Goal: Information Seeking & Learning: Find specific page/section

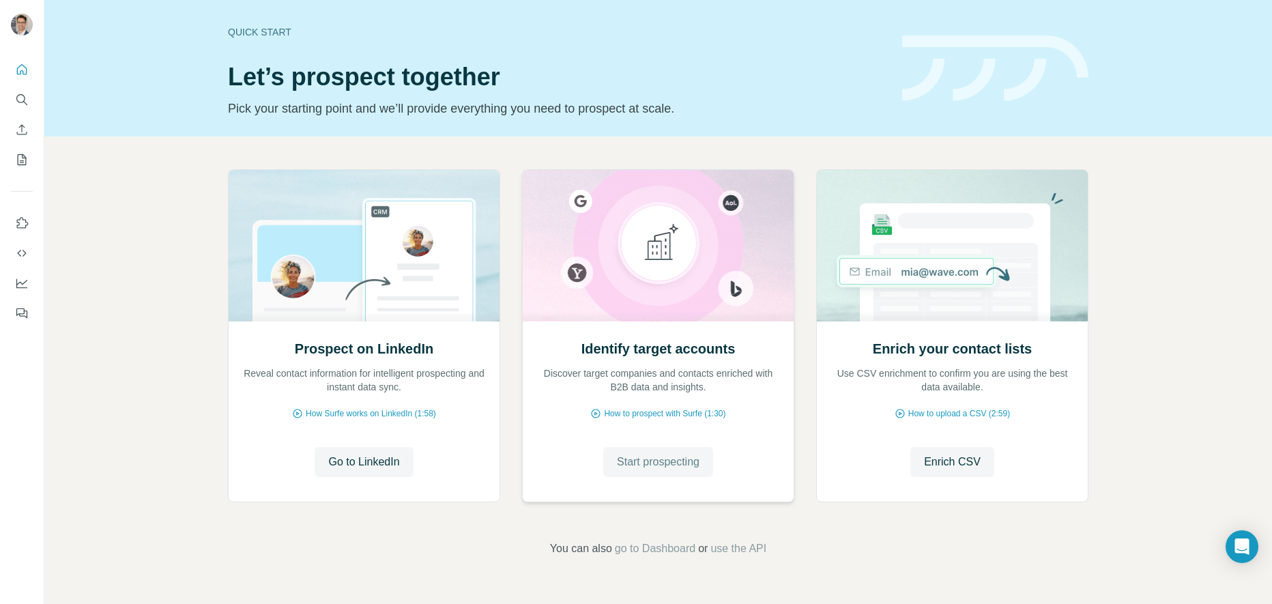
click at [636, 462] on span "Start prospecting" at bounding box center [658, 462] width 83 height 16
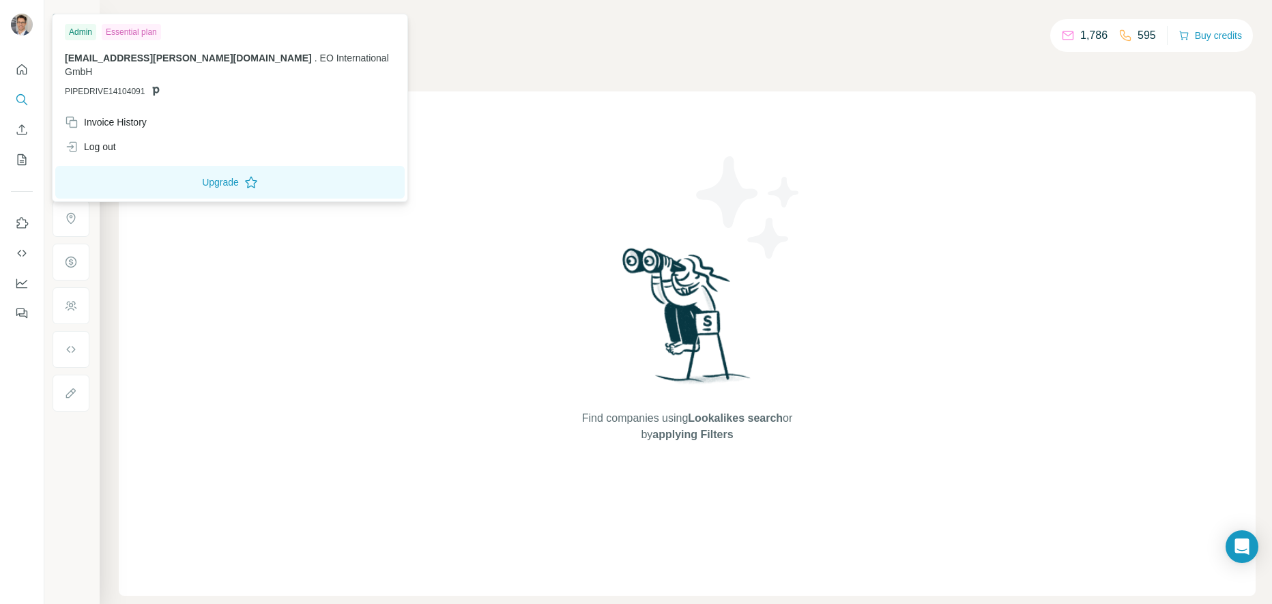
click at [19, 33] on img at bounding box center [22, 25] width 22 height 22
click at [20, 31] on img at bounding box center [22, 25] width 22 height 22
click at [20, 222] on icon "Use Surfe on LinkedIn" at bounding box center [22, 223] width 14 height 14
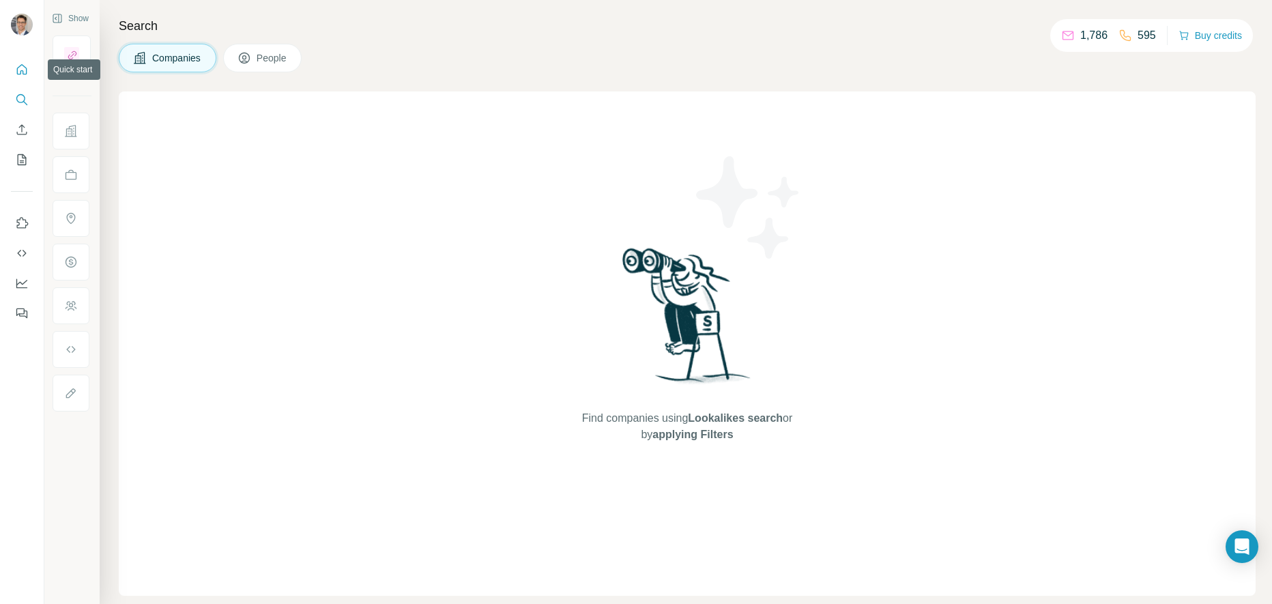
click at [18, 74] on icon "Quick start" at bounding box center [22, 69] width 10 height 10
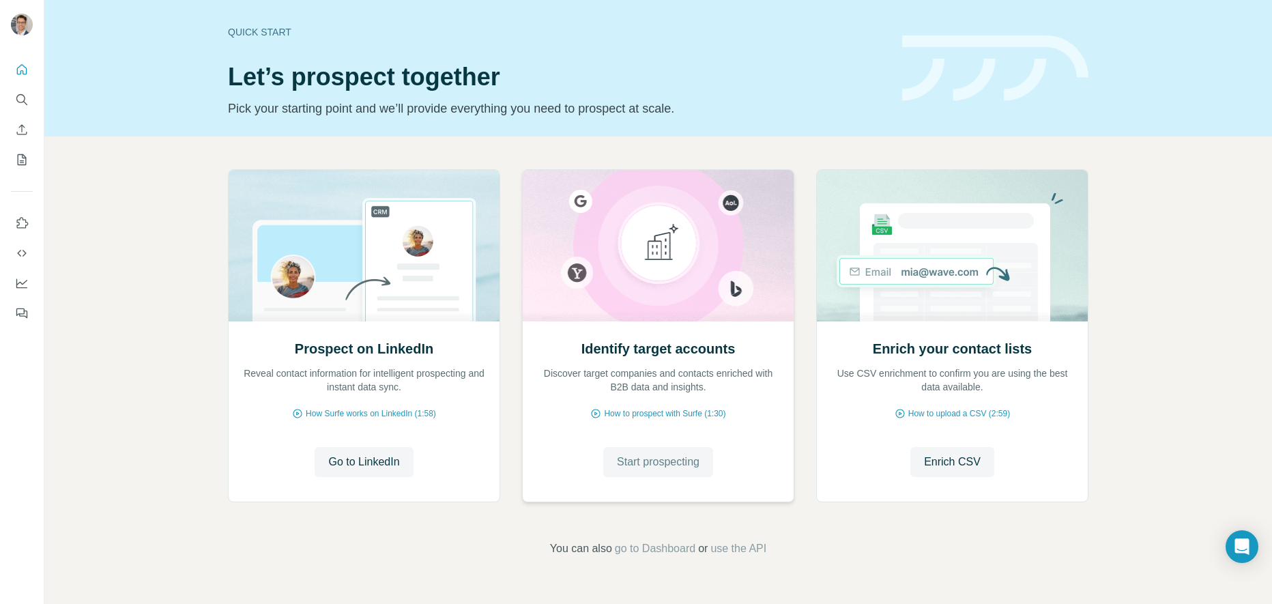
click at [639, 466] on span "Start prospecting" at bounding box center [658, 462] width 83 height 16
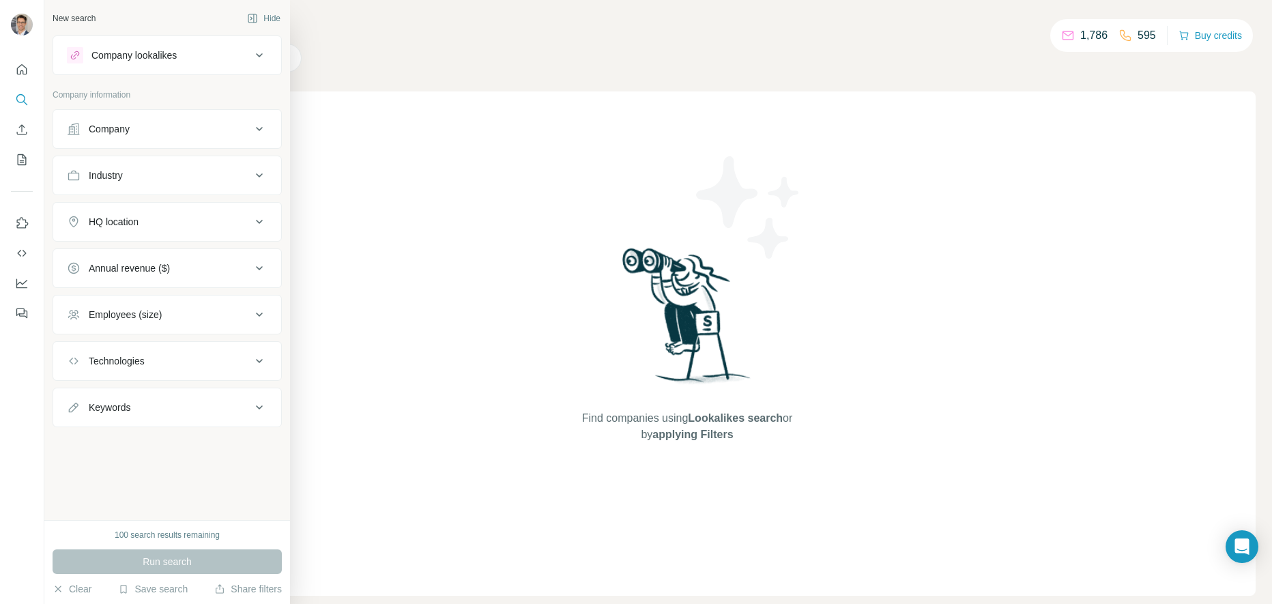
click at [262, 130] on icon at bounding box center [259, 129] width 16 height 16
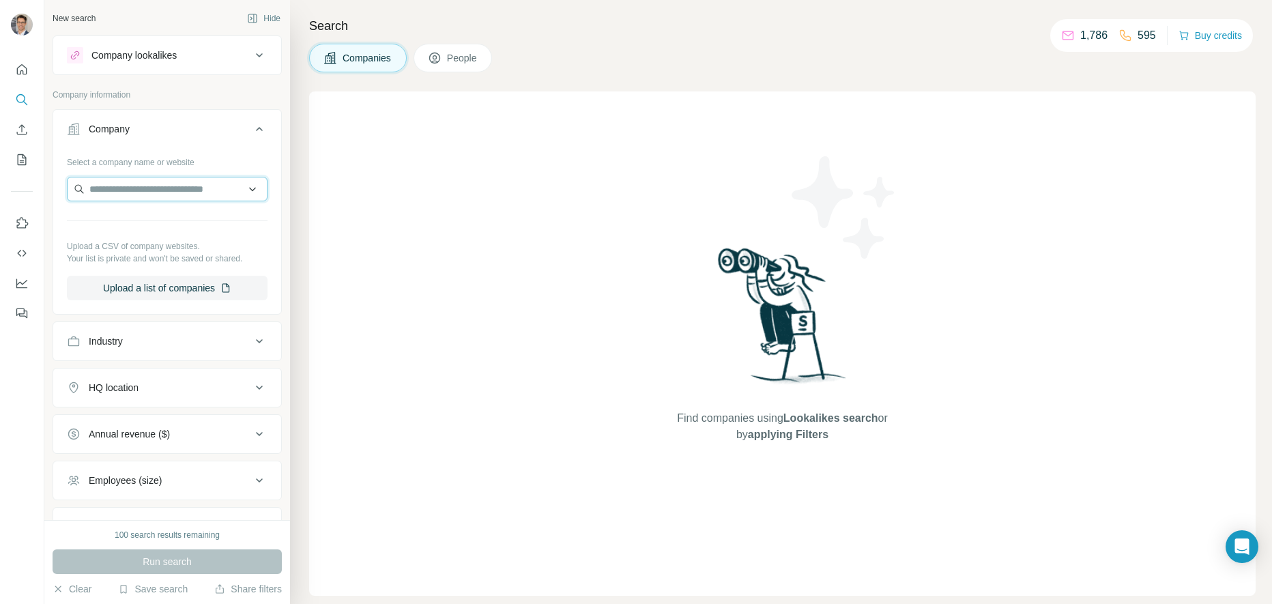
click at [152, 192] on input "text" at bounding box center [167, 189] width 201 height 25
click at [463, 63] on span "People" at bounding box center [462, 58] width 31 height 14
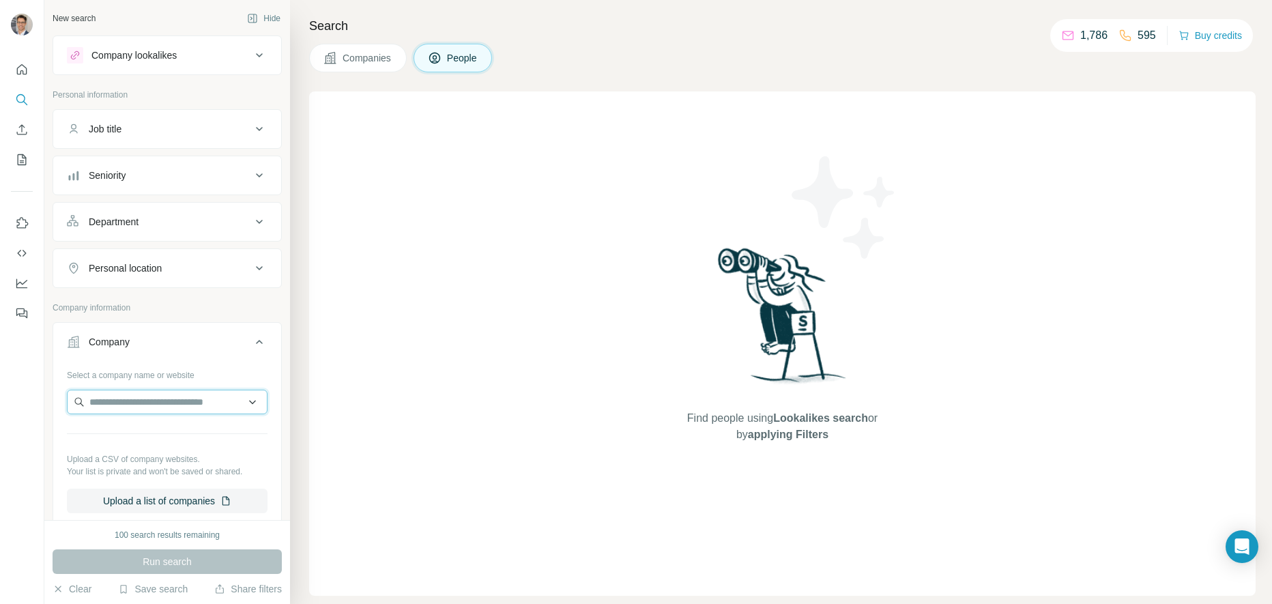
click at [132, 405] on input "text" at bounding box center [167, 402] width 201 height 25
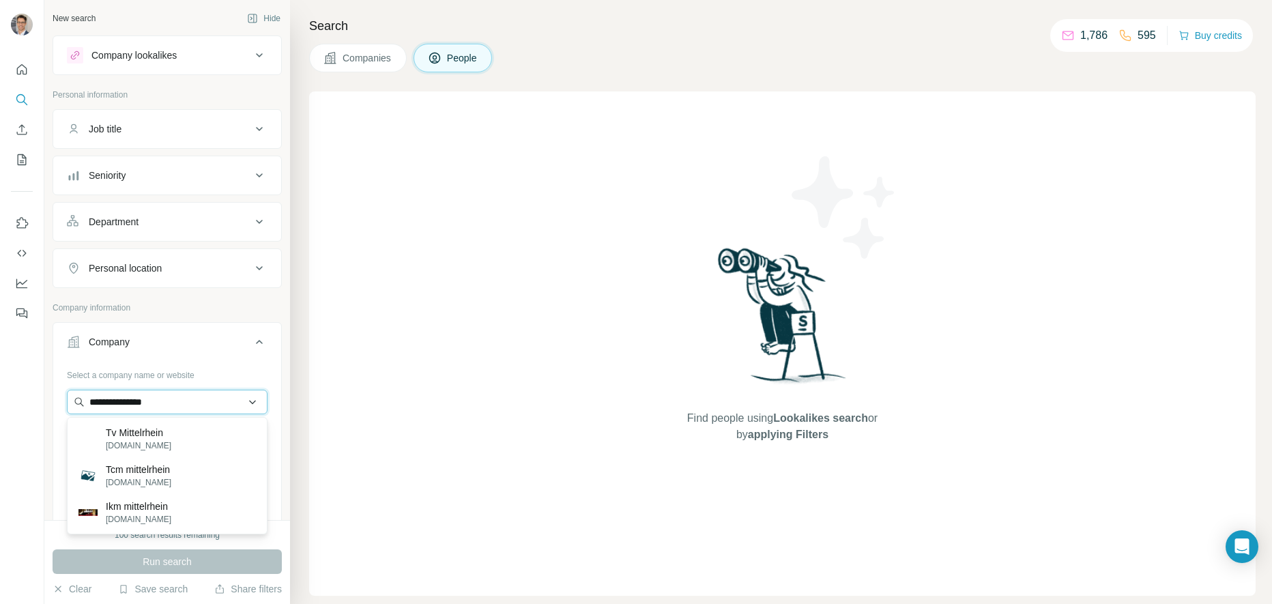
drag, startPoint x: 174, startPoint y: 403, endPoint x: 114, endPoint y: 396, distance: 60.5
click at [114, 396] on input "**********" at bounding box center [167, 402] width 201 height 25
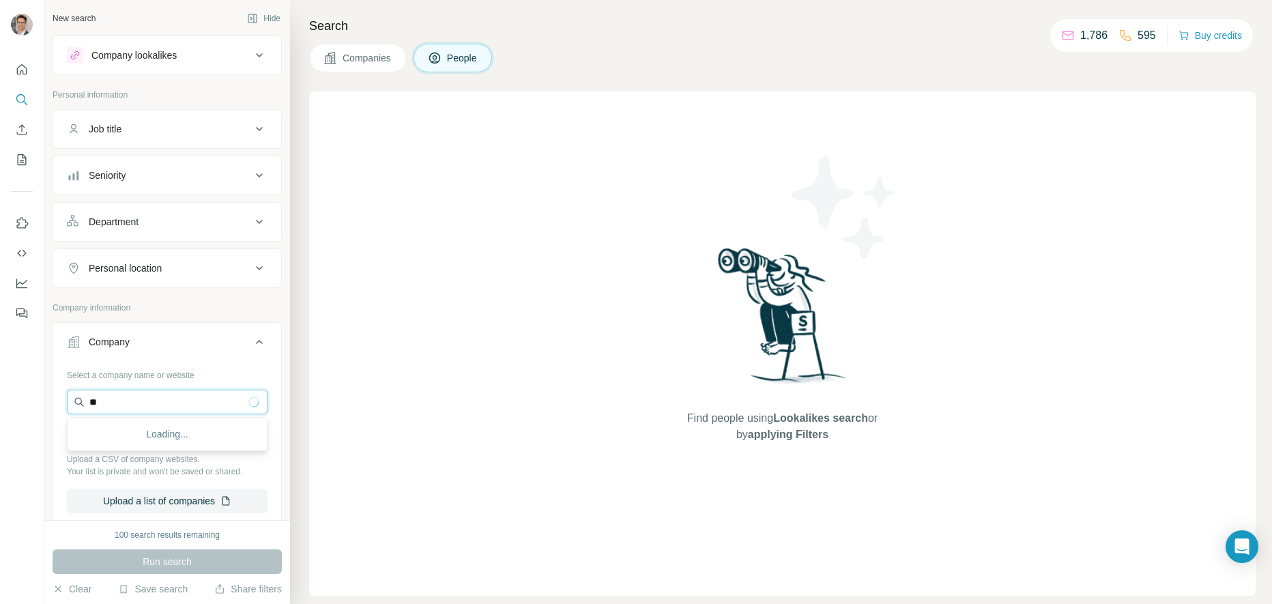
type input "*"
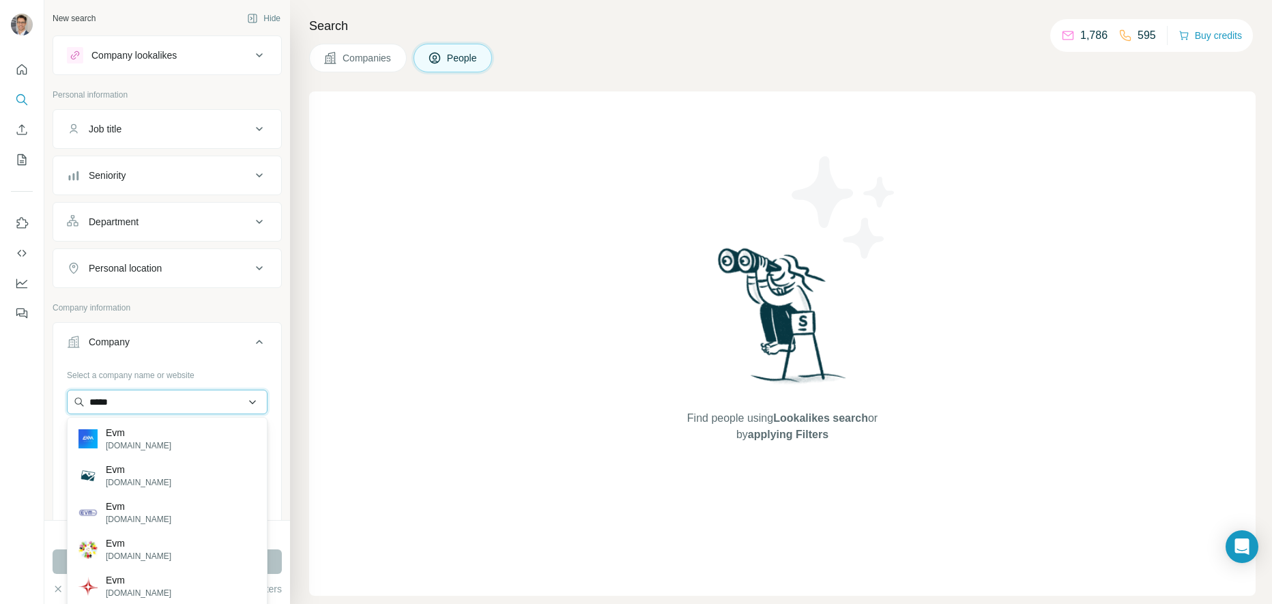
type input "******"
click at [194, 302] on p "Company information" at bounding box center [167, 308] width 229 height 12
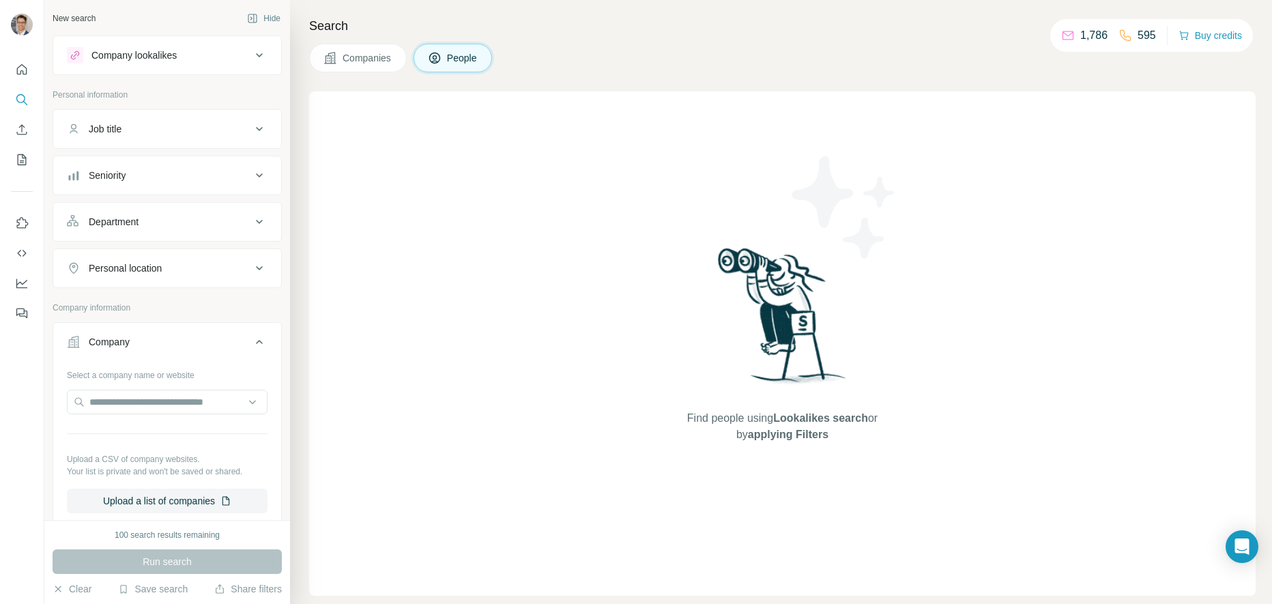
click at [261, 342] on icon at bounding box center [259, 342] width 7 height 4
click at [445, 59] on button "People" at bounding box center [452, 58] width 79 height 29
click at [369, 73] on div "Search Companies People Find people using Lookalikes search or by applying Filt…" at bounding box center [781, 302] width 982 height 604
click at [361, 65] on button "Companies" at bounding box center [358, 58] width 98 height 29
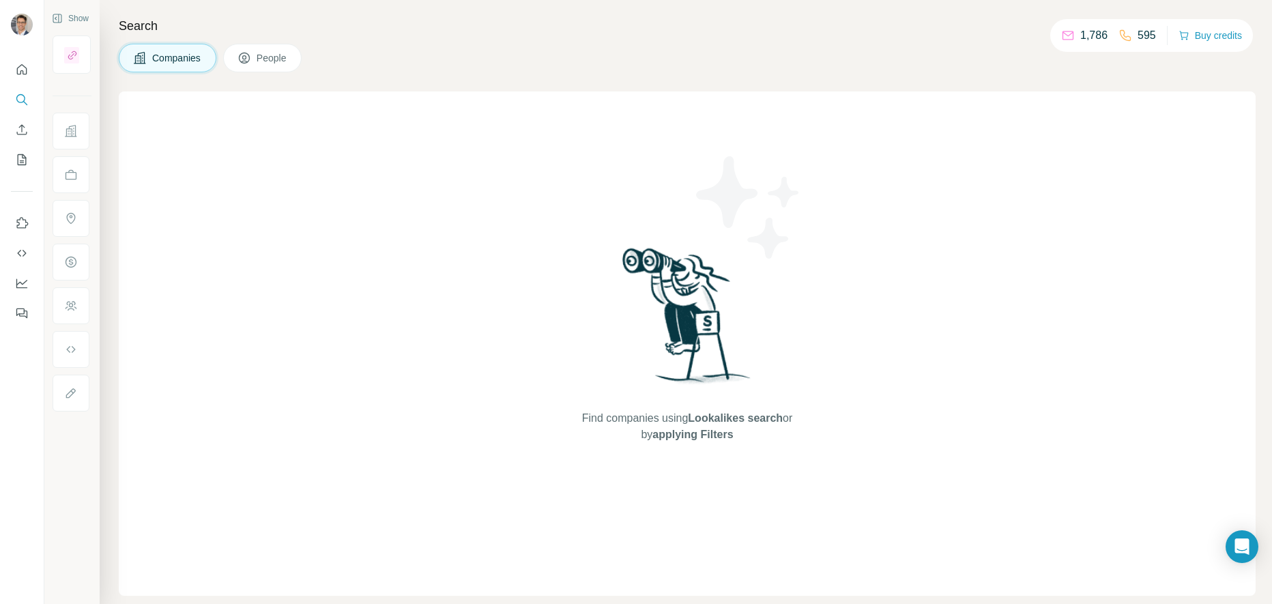
click at [274, 60] on span "People" at bounding box center [272, 58] width 31 height 14
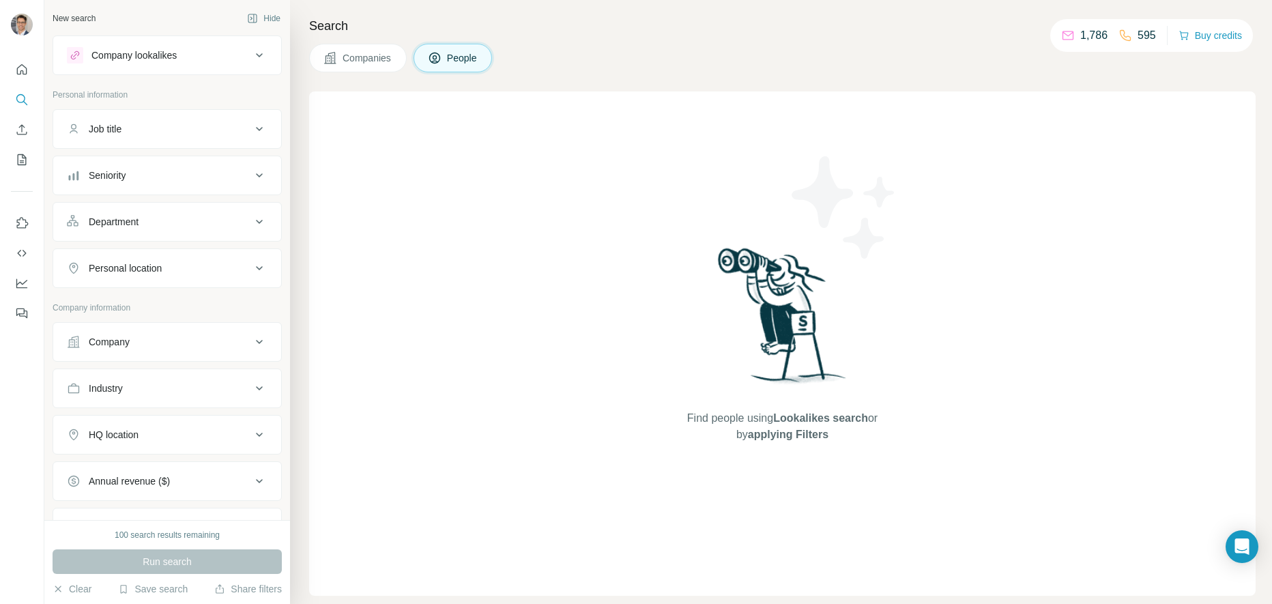
click at [111, 349] on button "Company" at bounding box center [167, 341] width 228 height 33
click at [356, 57] on span "Companies" at bounding box center [367, 58] width 50 height 14
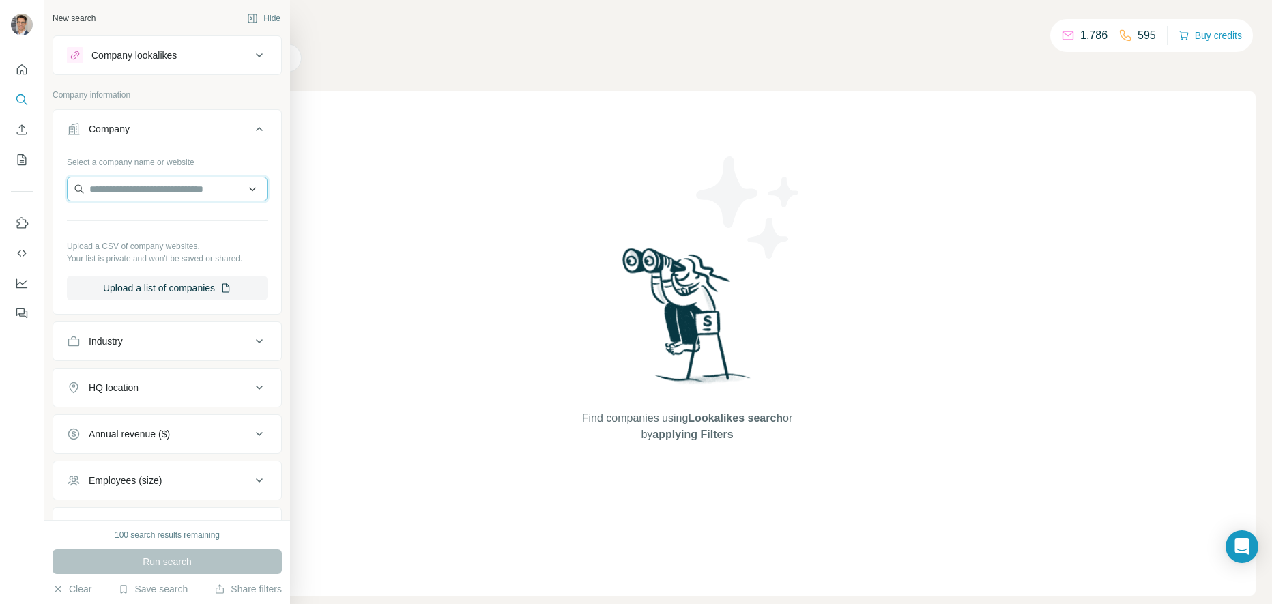
click at [136, 185] on input "text" at bounding box center [167, 189] width 201 height 25
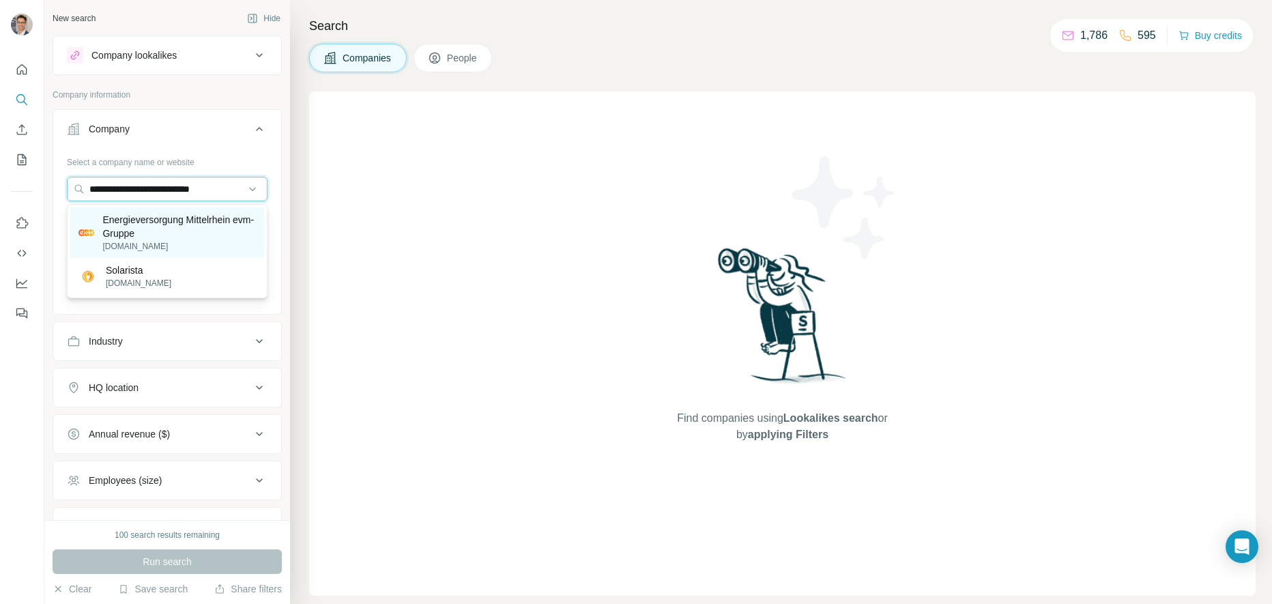
type input "**********"
click at [119, 222] on p "Energieversorgung Mittelrhein evm-Gruppe" at bounding box center [179, 226] width 154 height 27
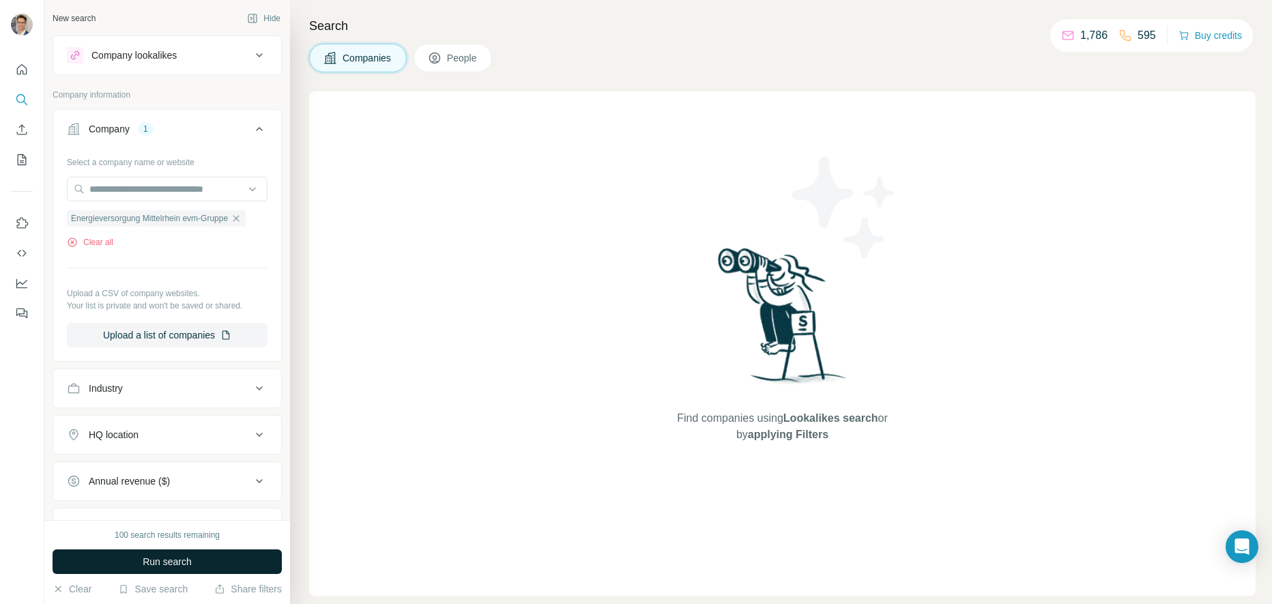
click at [162, 561] on span "Run search" at bounding box center [167, 562] width 49 height 14
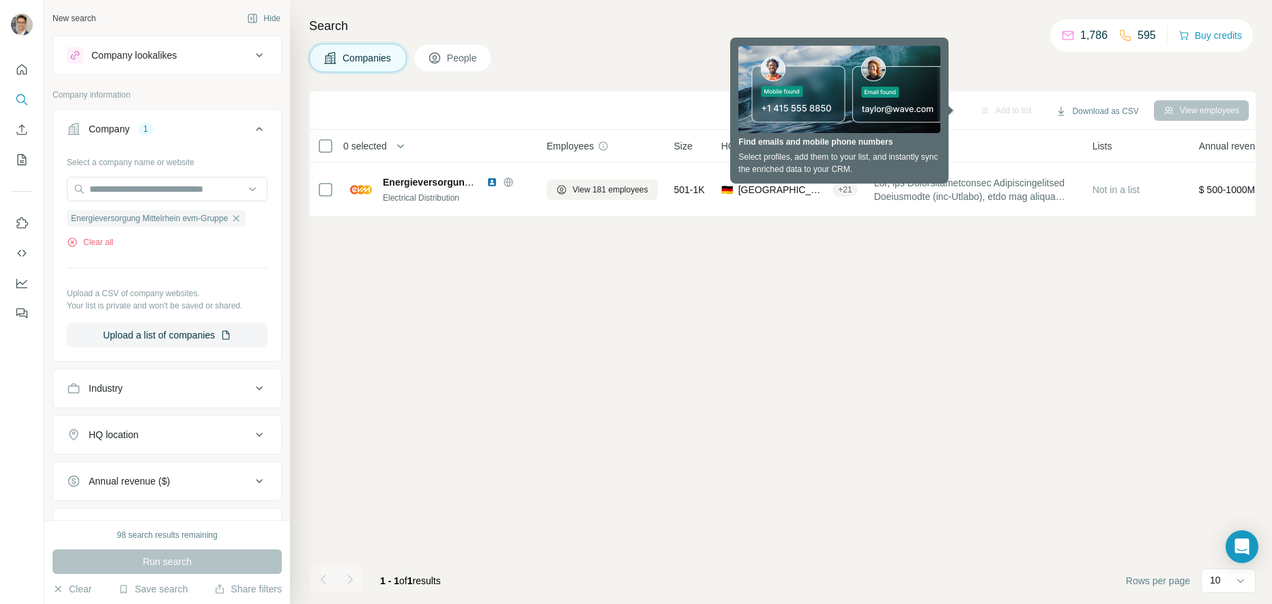
click at [418, 316] on div "Sync to Pipedrive Add to list Download as CSV View employees 0 selected Compani…" at bounding box center [782, 347] width 946 height 512
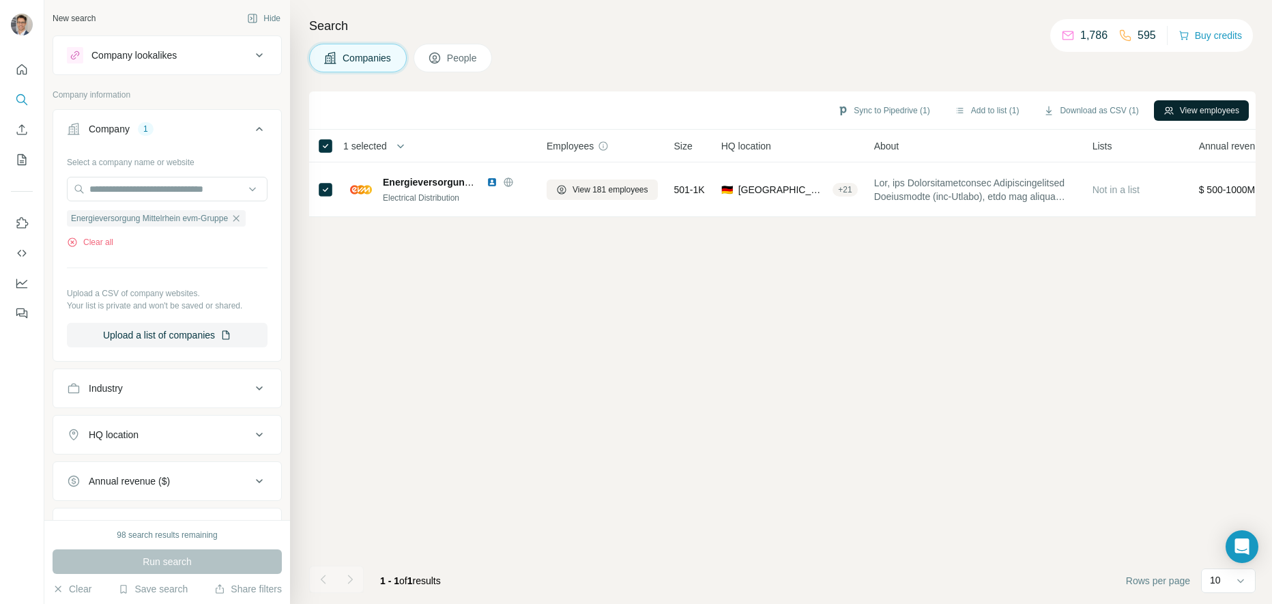
click at [1199, 113] on button "View employees" at bounding box center [1201, 110] width 95 height 20
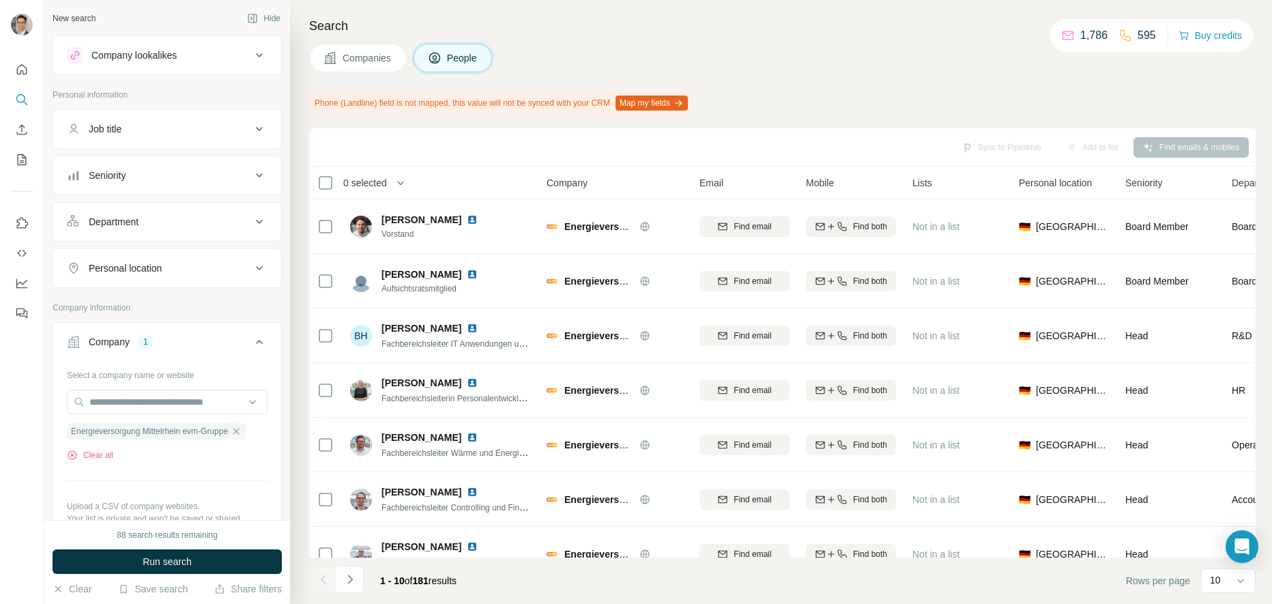
click at [359, 56] on span "Companies" at bounding box center [367, 58] width 50 height 14
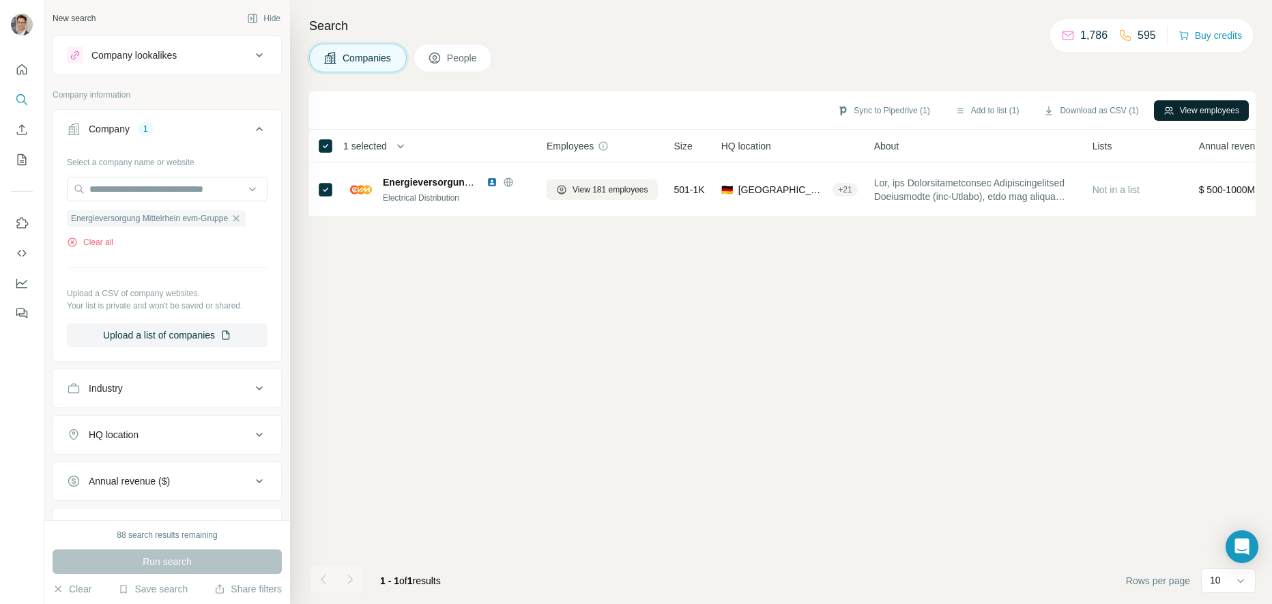
click at [1195, 113] on button "View employees" at bounding box center [1201, 110] width 95 height 20
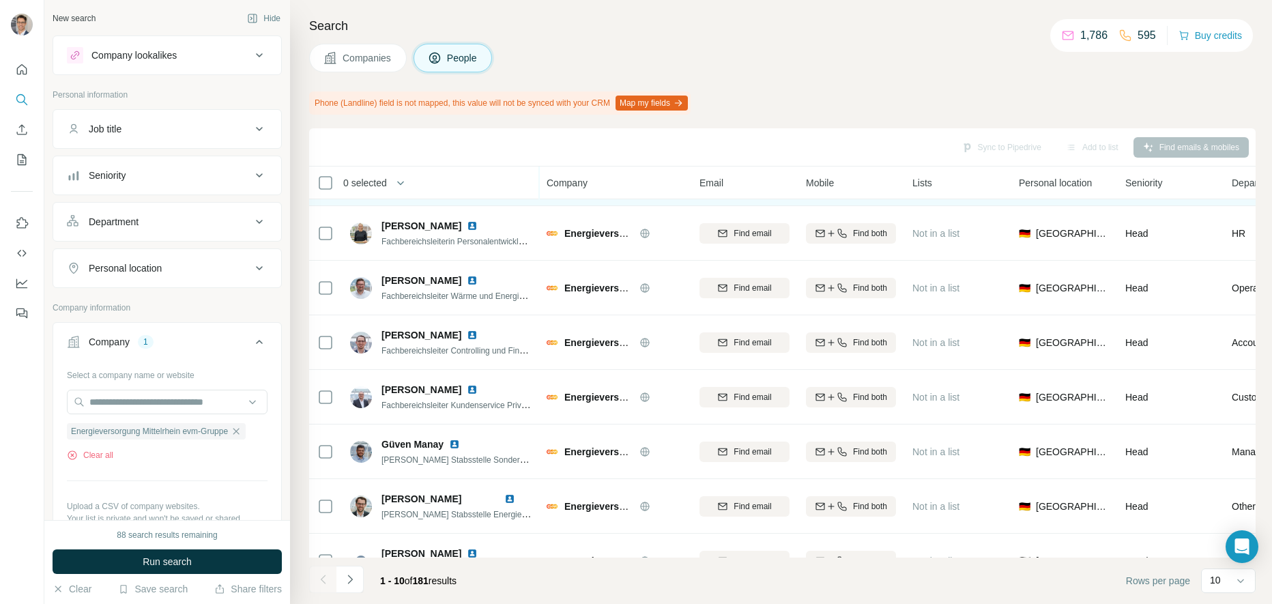
scroll to position [188, 0]
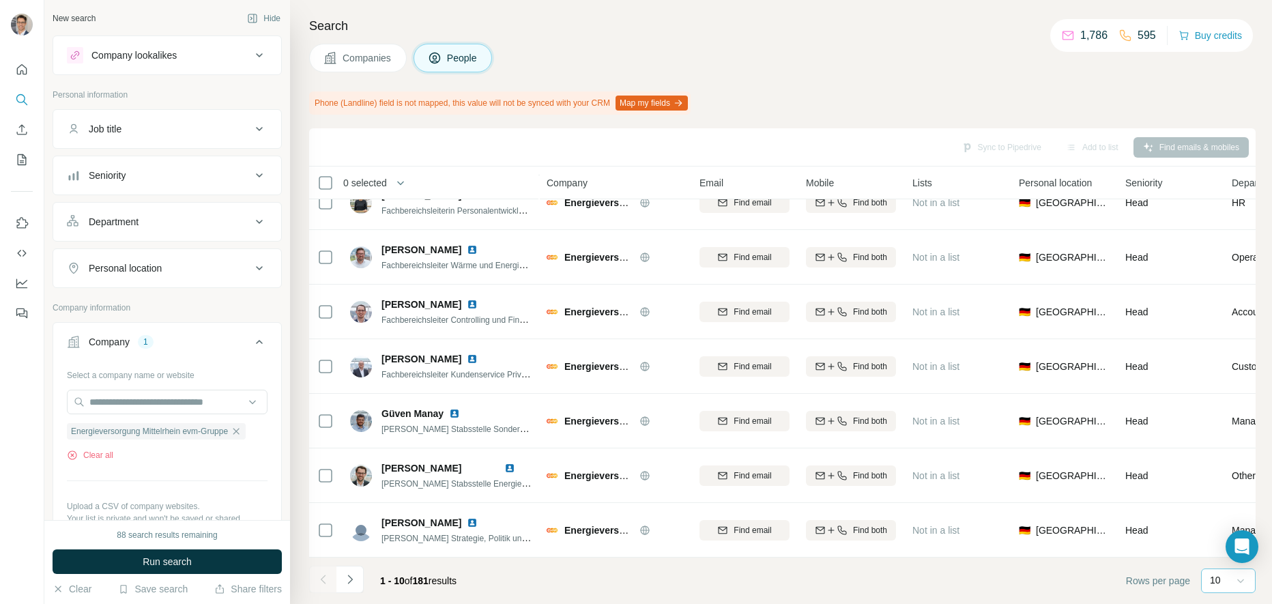
click at [1244, 582] on icon at bounding box center [1240, 581] width 14 height 14
click at [1216, 475] on p "60" at bounding box center [1217, 476] width 11 height 14
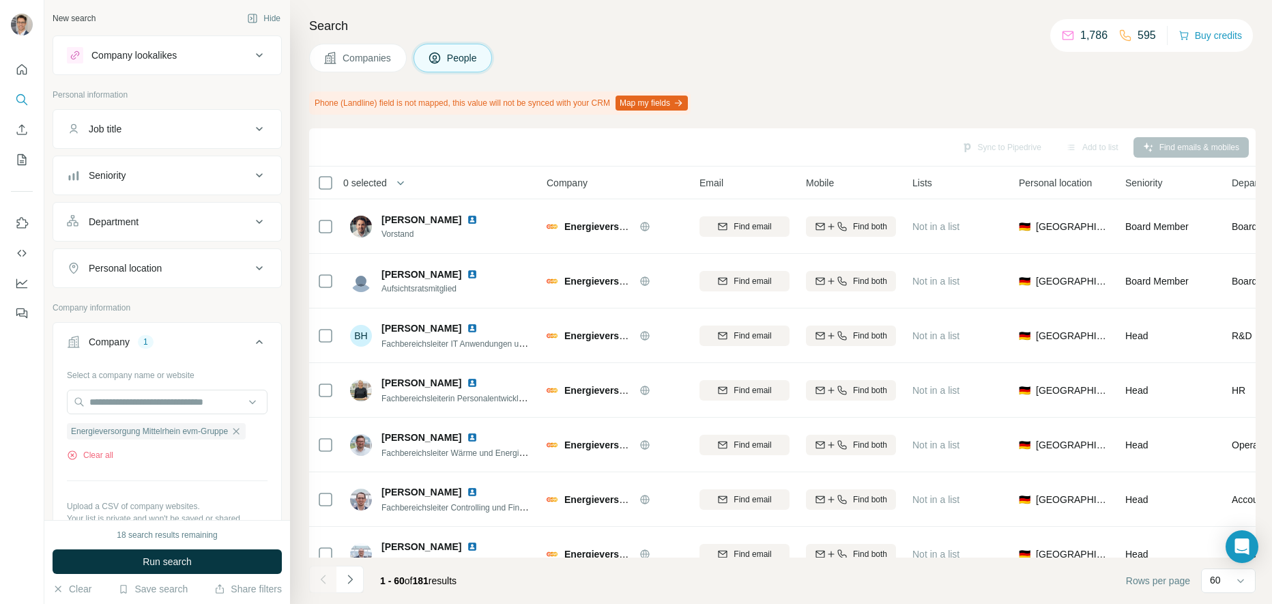
click at [259, 55] on icon at bounding box center [259, 55] width 7 height 4
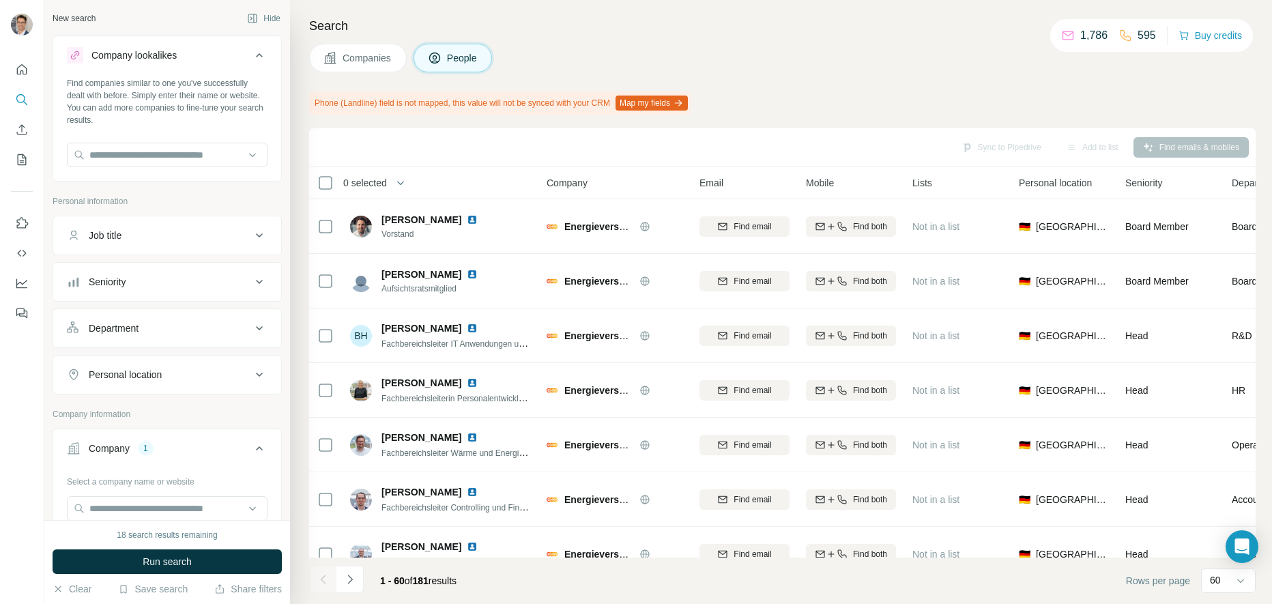
click at [259, 55] on icon at bounding box center [259, 55] width 16 height 16
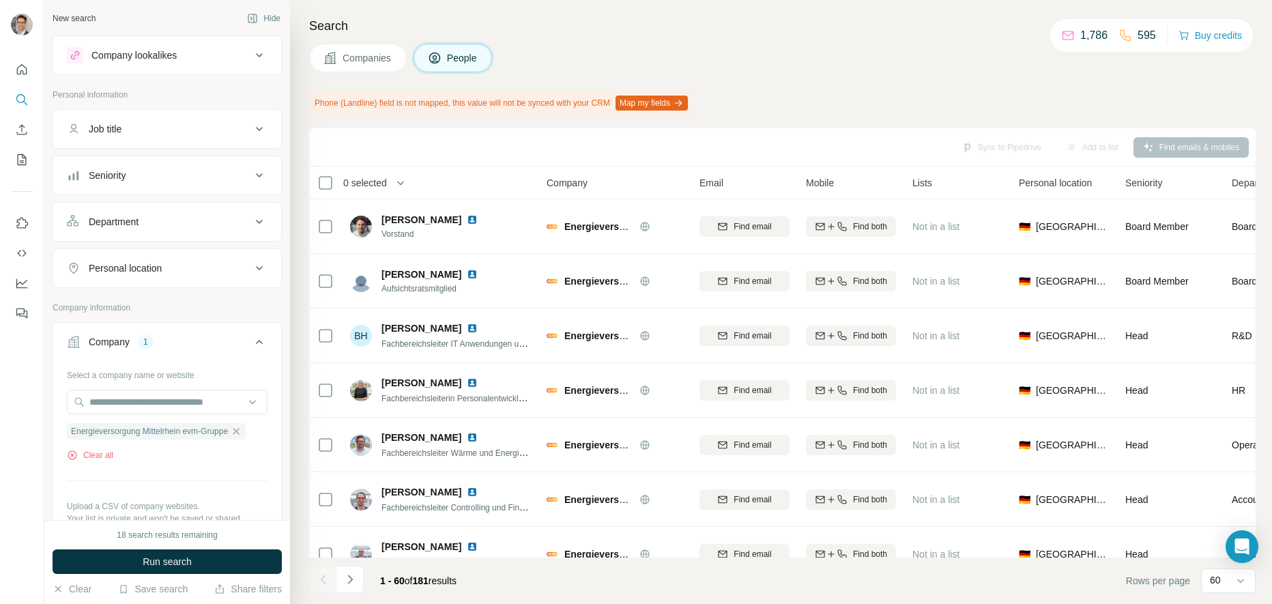
click at [254, 128] on icon at bounding box center [259, 129] width 16 height 16
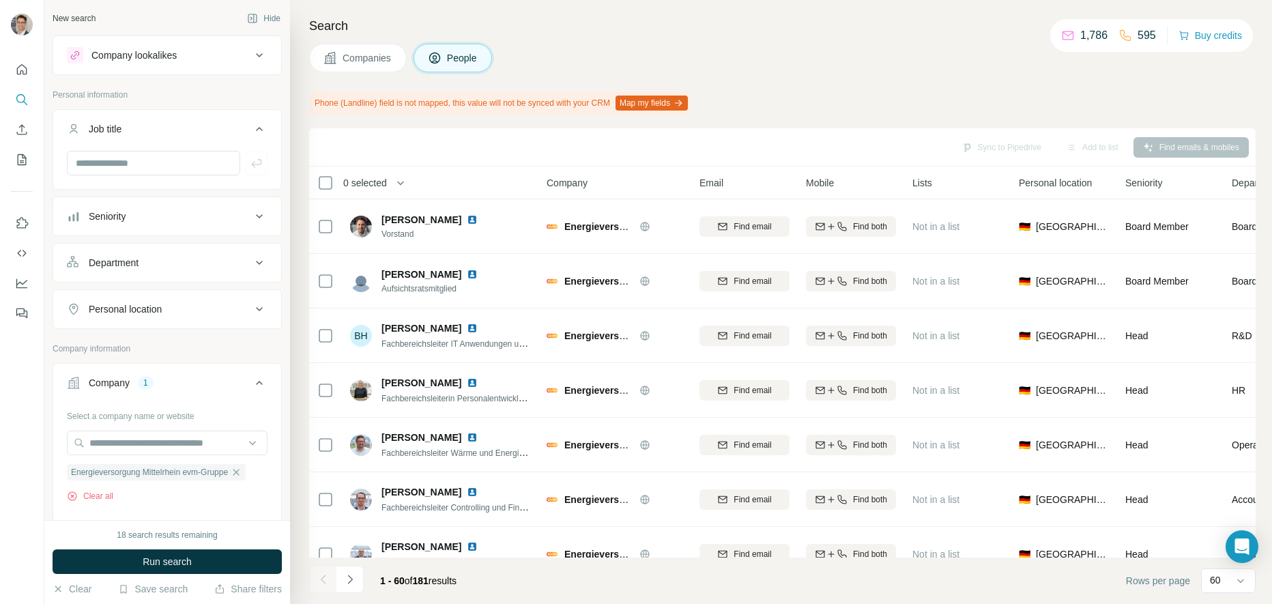
click at [252, 128] on icon at bounding box center [259, 129] width 16 height 16
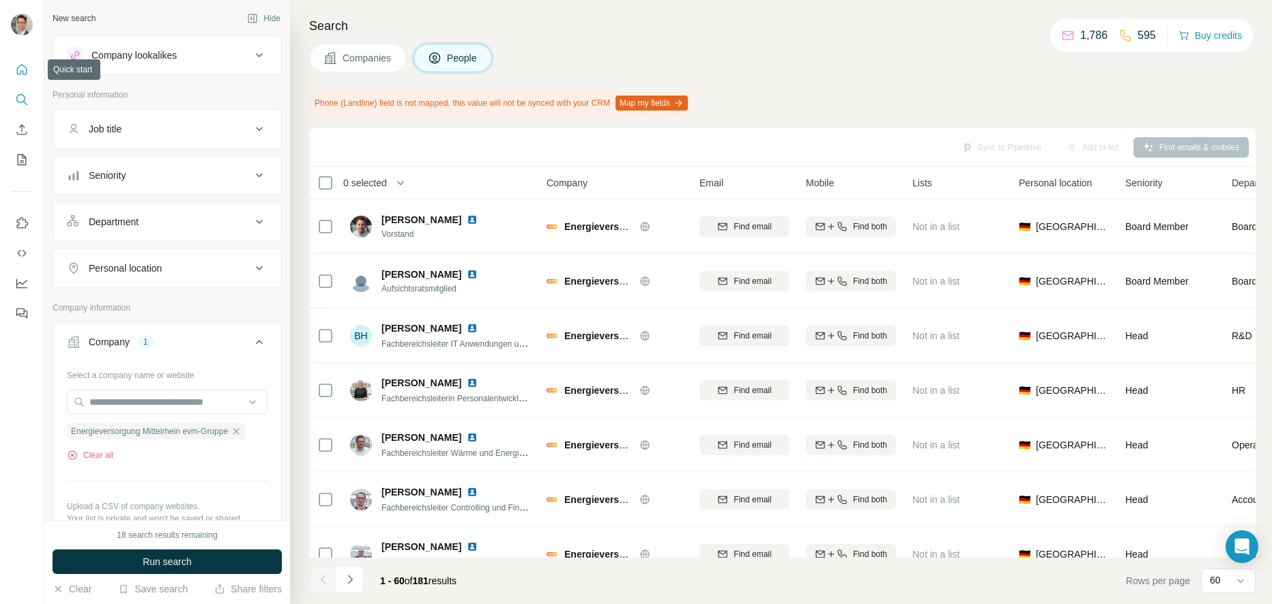
click at [20, 76] on icon "Quick start" at bounding box center [22, 70] width 14 height 14
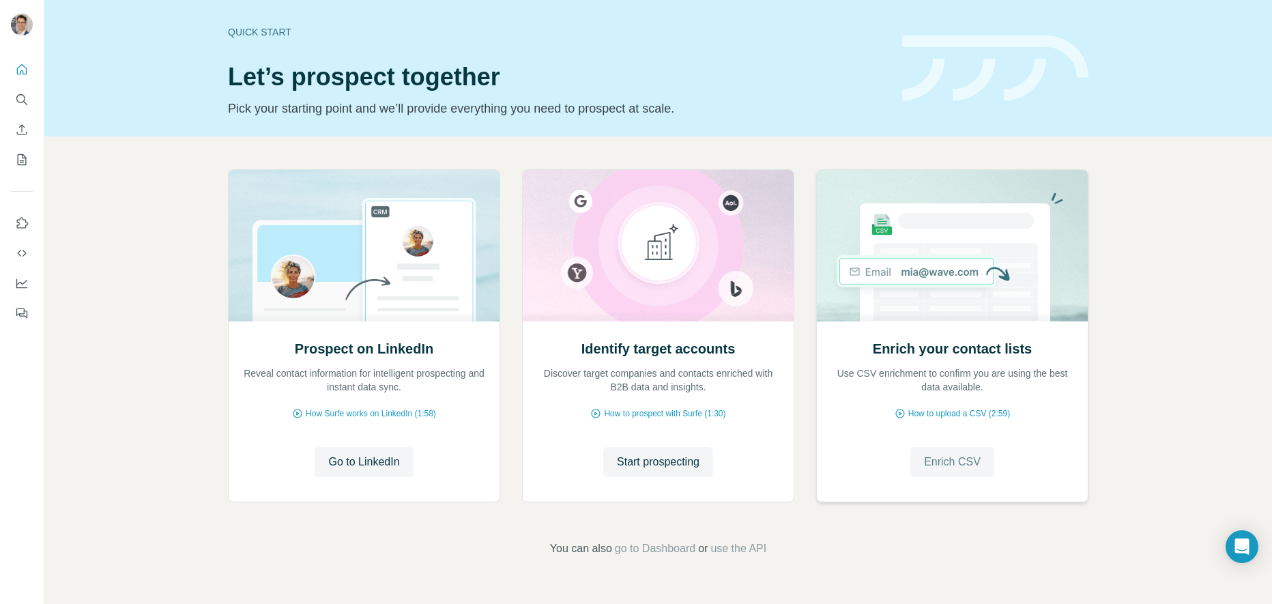
click at [927, 456] on span "Enrich CSV" at bounding box center [952, 462] width 57 height 16
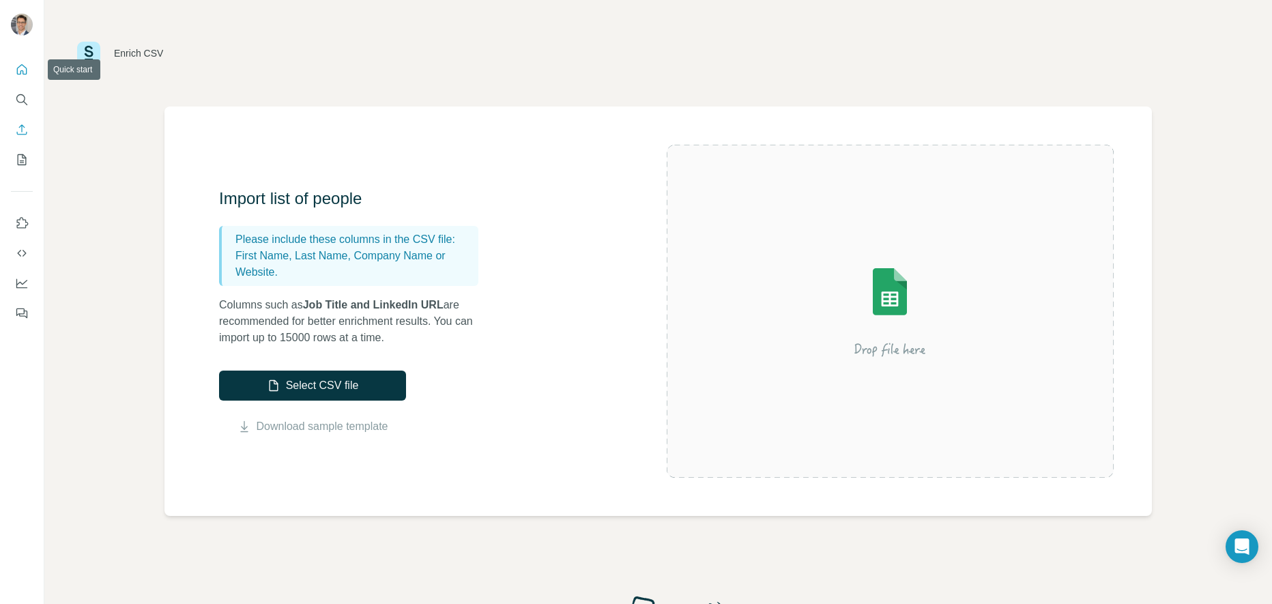
click at [22, 69] on icon "Quick start" at bounding box center [22, 70] width 14 height 14
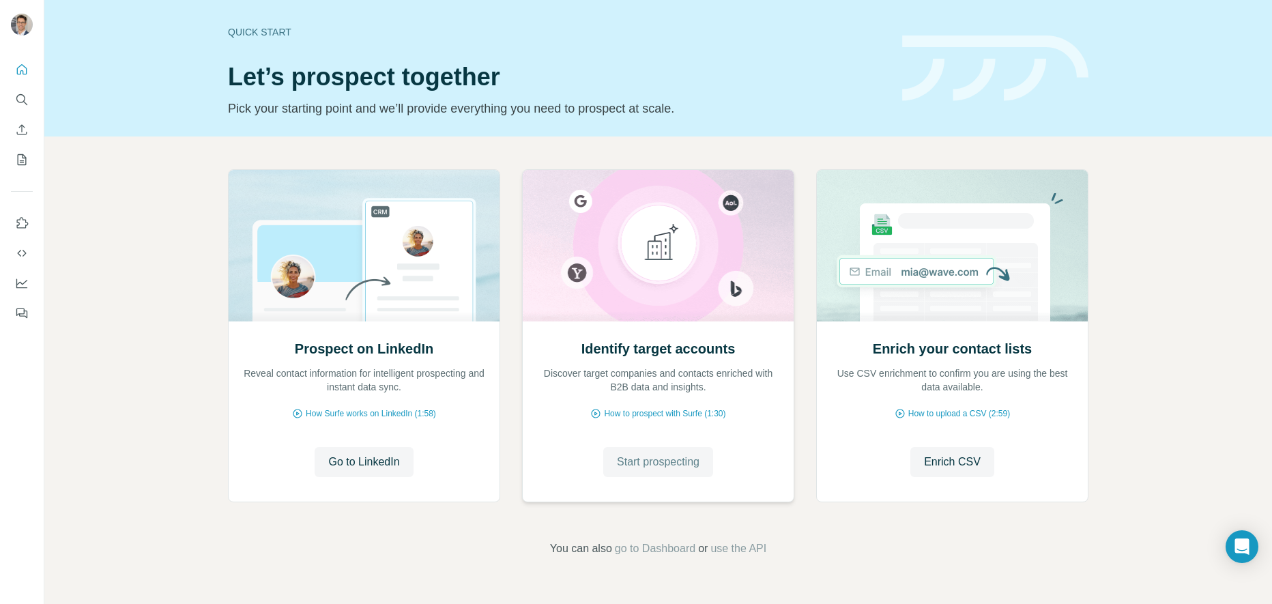
click at [652, 467] on span "Start prospecting" at bounding box center [658, 462] width 83 height 16
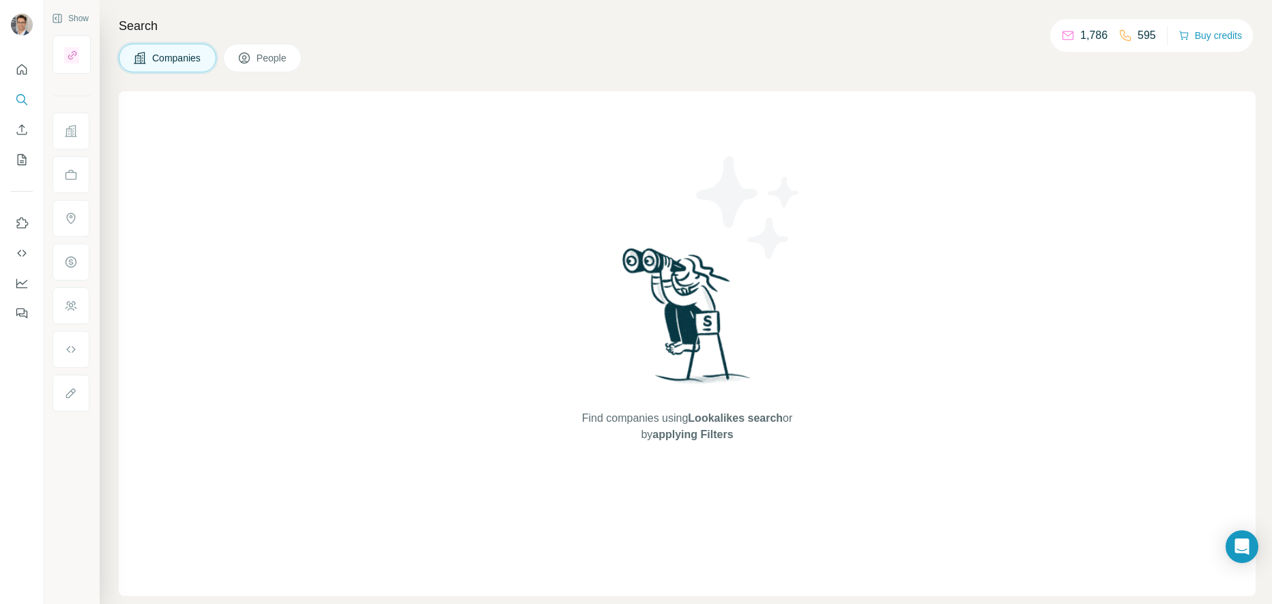
click at [250, 63] on icon at bounding box center [244, 58] width 14 height 14
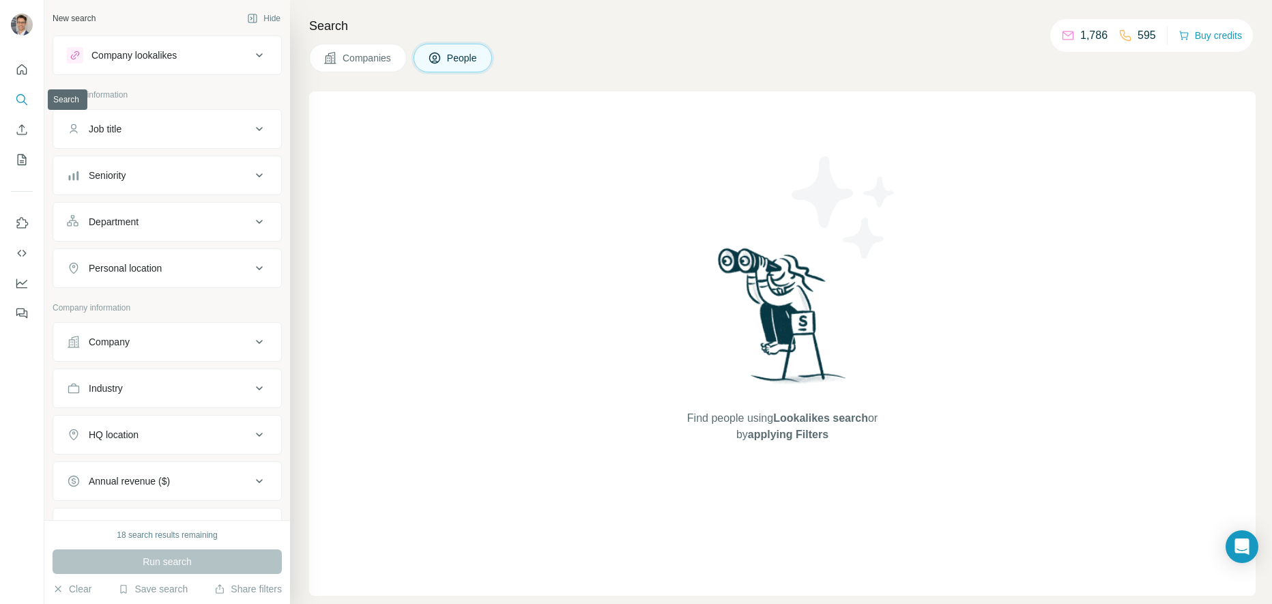
click at [20, 100] on icon "Search" at bounding box center [22, 100] width 14 height 14
click at [22, 99] on icon "Search" at bounding box center [22, 100] width 14 height 14
click at [56, 590] on icon "button" at bounding box center [58, 588] width 6 height 6
click at [59, 590] on icon "button" at bounding box center [58, 588] width 6 height 6
click at [59, 589] on icon "button" at bounding box center [58, 588] width 6 height 6
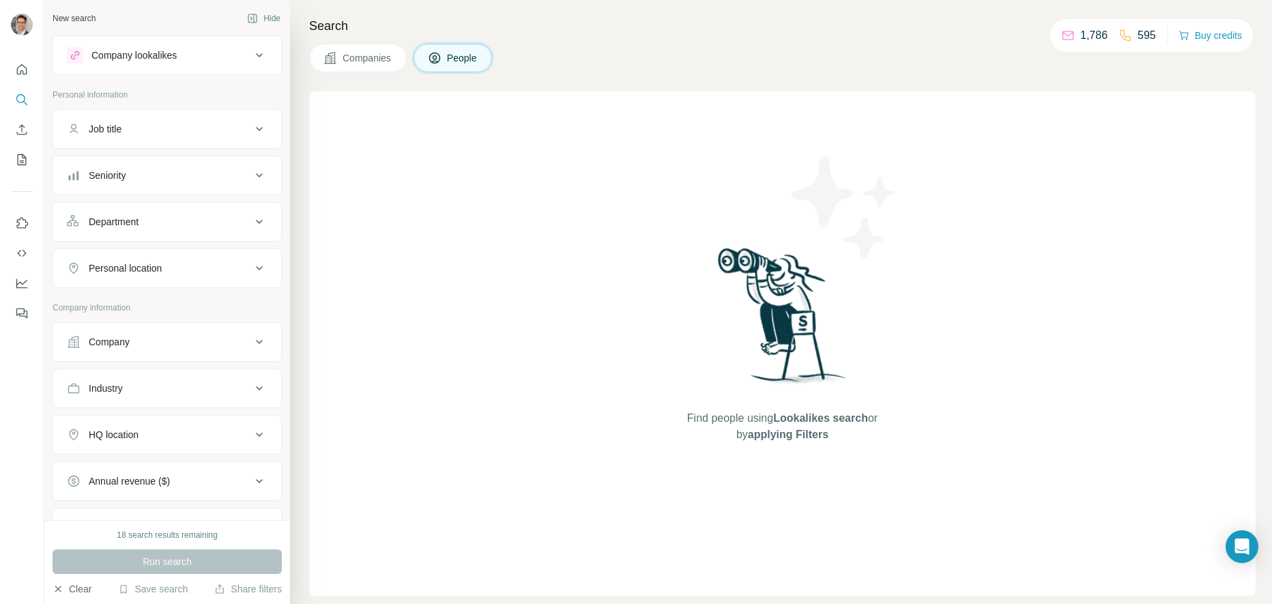
click at [59, 589] on icon "button" at bounding box center [58, 588] width 6 height 6
click at [58, 589] on icon "button" at bounding box center [58, 588] width 6 height 6
